Goal: Navigation & Orientation: Find specific page/section

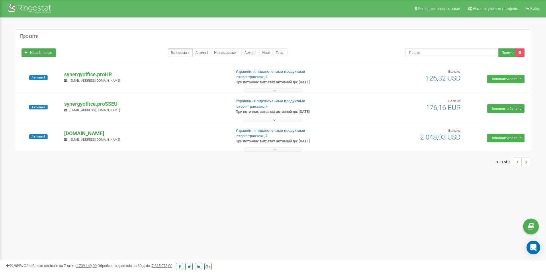
click at [107, 132] on p "[DOMAIN_NAME]" at bounding box center [145, 133] width 162 height 7
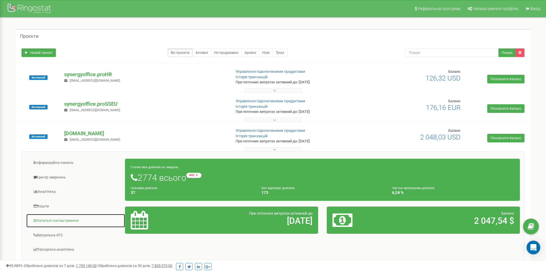
click at [57, 216] on link "Загальні налаштування" at bounding box center [75, 221] width 99 height 14
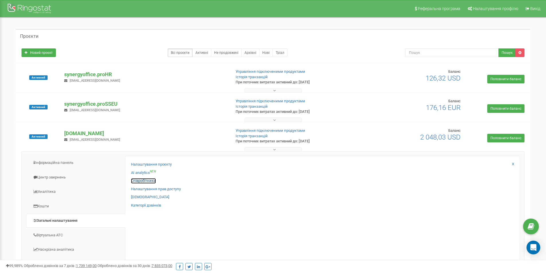
click at [144, 181] on link "Співробітники" at bounding box center [143, 180] width 25 height 5
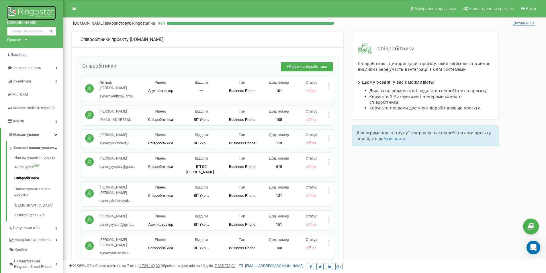
click at [21, 11] on img at bounding box center [31, 13] width 49 height 14
